Goal: Task Accomplishment & Management: Use online tool/utility

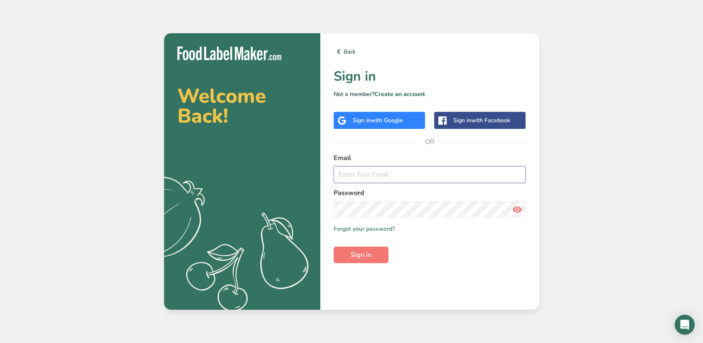
click at [367, 180] on input "email" at bounding box center [430, 174] width 192 height 17
type input "[EMAIL_ADDRESS][DOMAIN_NAME]"
click at [334, 247] on button "Sign in" at bounding box center [361, 255] width 55 height 17
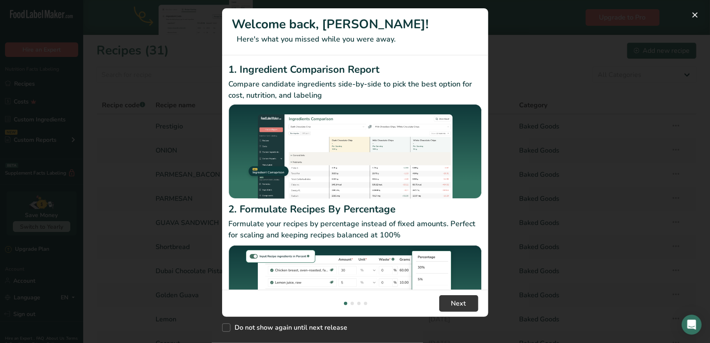
click at [530, 154] on div "New Features" at bounding box center [355, 171] width 710 height 343
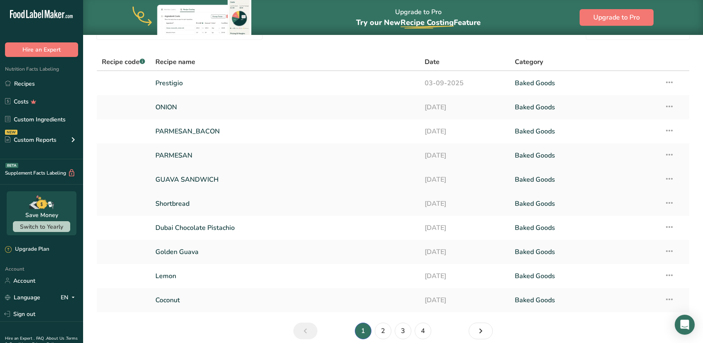
scroll to position [48, 0]
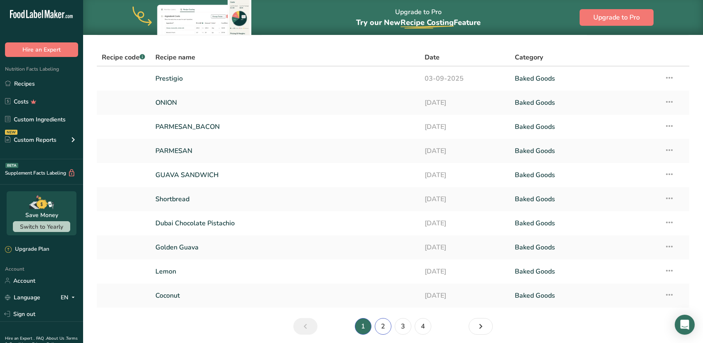
click at [386, 325] on link "2" at bounding box center [383, 326] width 17 height 17
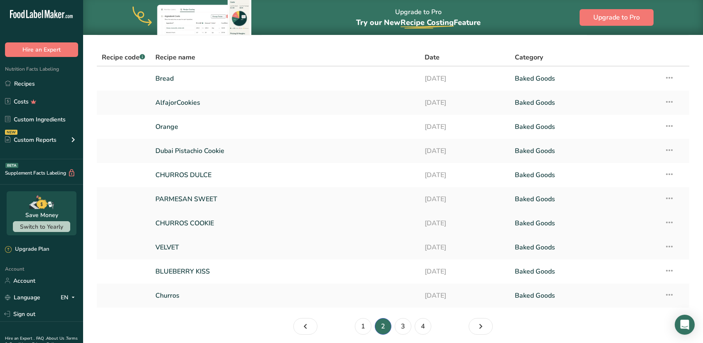
click at [199, 222] on link "CHURROS COOKIE" at bounding box center [285, 223] width 260 height 17
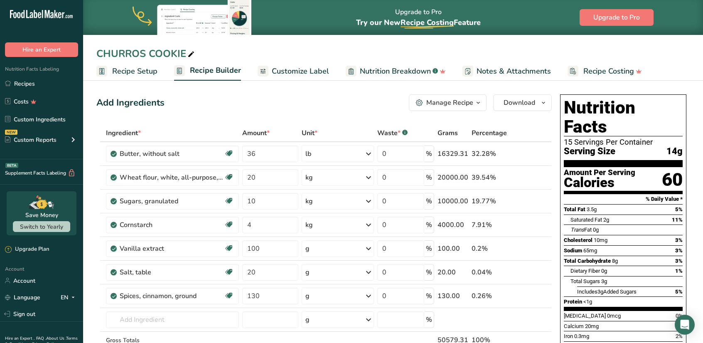
click at [300, 75] on span "Customize Label" at bounding box center [300, 71] width 57 height 11
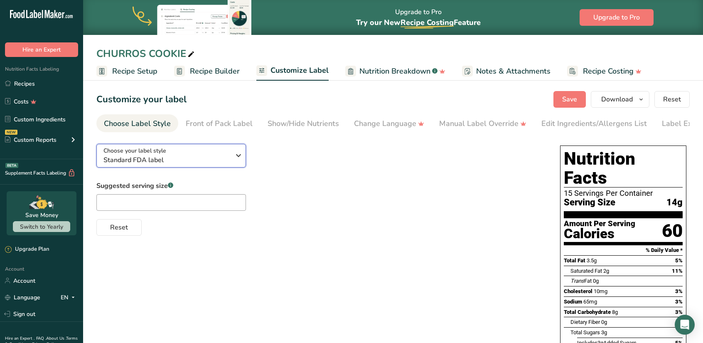
click at [239, 157] on icon "button" at bounding box center [239, 155] width 10 height 15
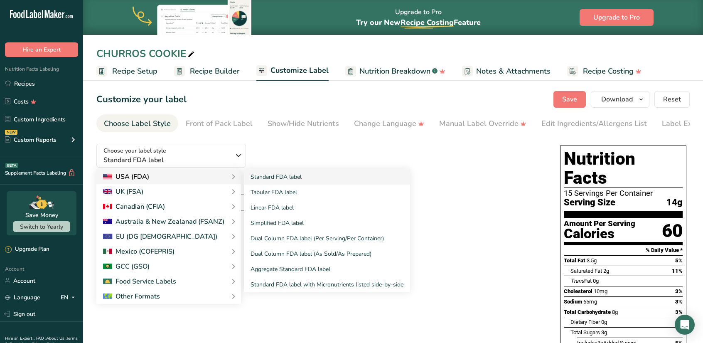
click at [222, 177] on div "USA (FDA)" at bounding box center [168, 177] width 131 height 10
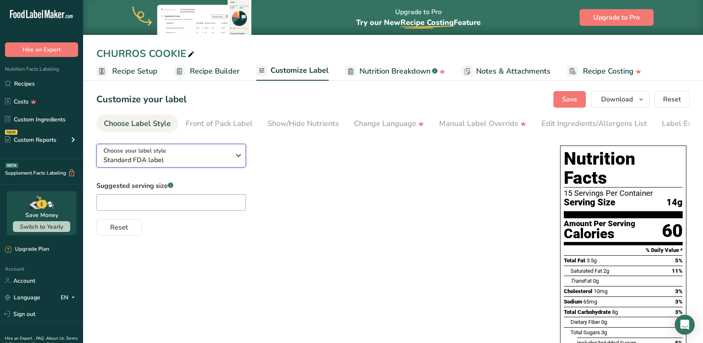
click at [241, 156] on icon "button" at bounding box center [239, 155] width 10 height 15
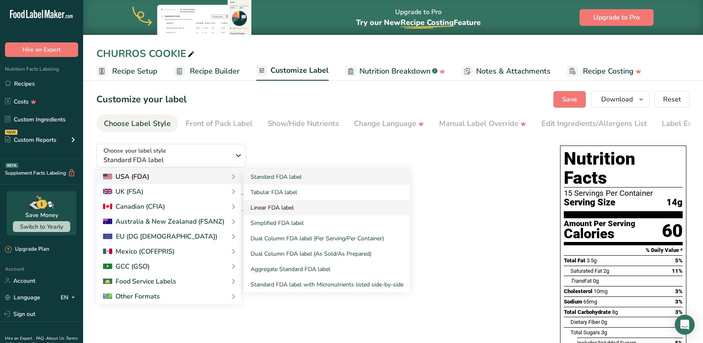
click at [273, 210] on link "Linear FDA label" at bounding box center [327, 207] width 166 height 15
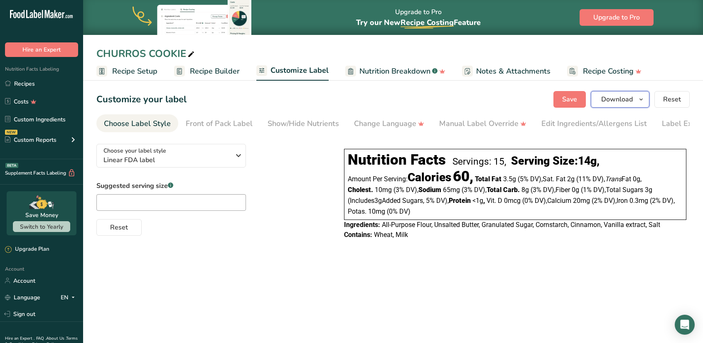
click at [618, 96] on span "Download" at bounding box center [618, 99] width 32 height 10
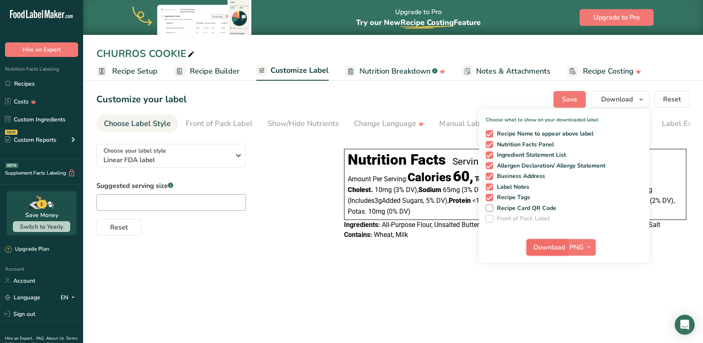
click at [548, 247] on span "Download" at bounding box center [550, 247] width 32 height 10
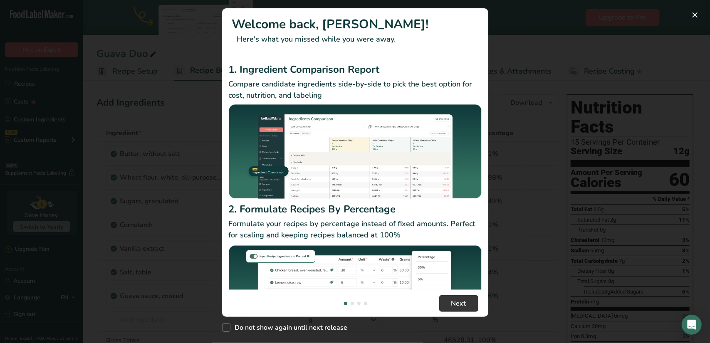
click at [522, 192] on div "New Features" at bounding box center [355, 171] width 710 height 343
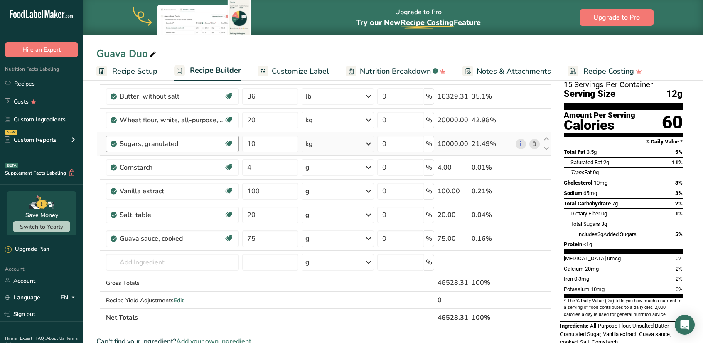
scroll to position [58, 0]
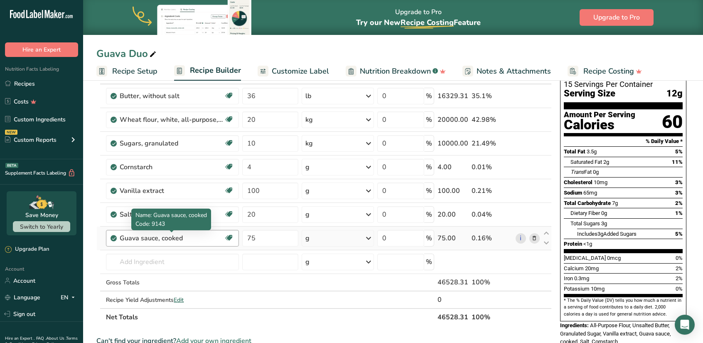
click at [156, 239] on div "Guava sauce, cooked" at bounding box center [172, 238] width 104 height 10
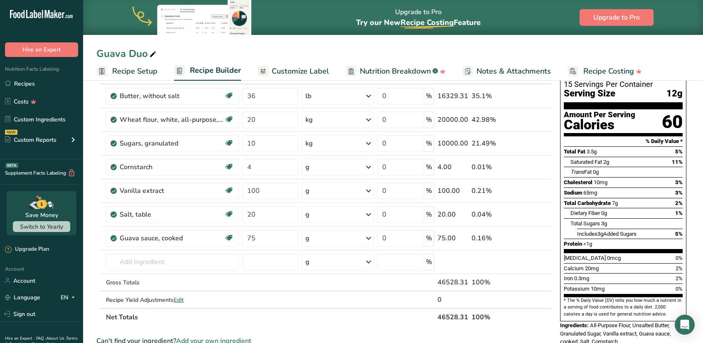
click at [49, 12] on icon at bounding box center [47, 14] width 5 height 8
click at [128, 37] on div "Guava Duo Recipe Setup Recipe Builder Customize Label Nutrition Breakdown .a-a{…" at bounding box center [393, 40] width 620 height 81
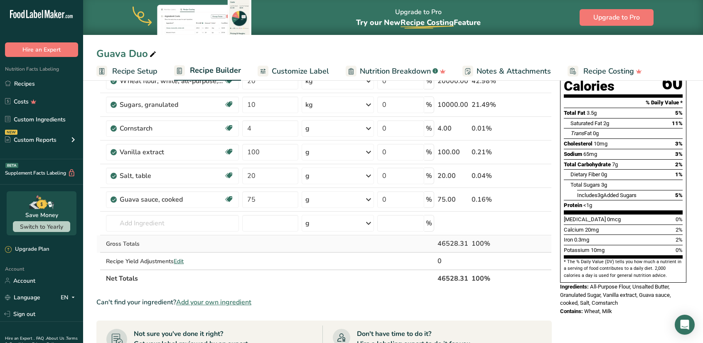
scroll to position [97, 0]
